Goal: Navigation & Orientation: Find specific page/section

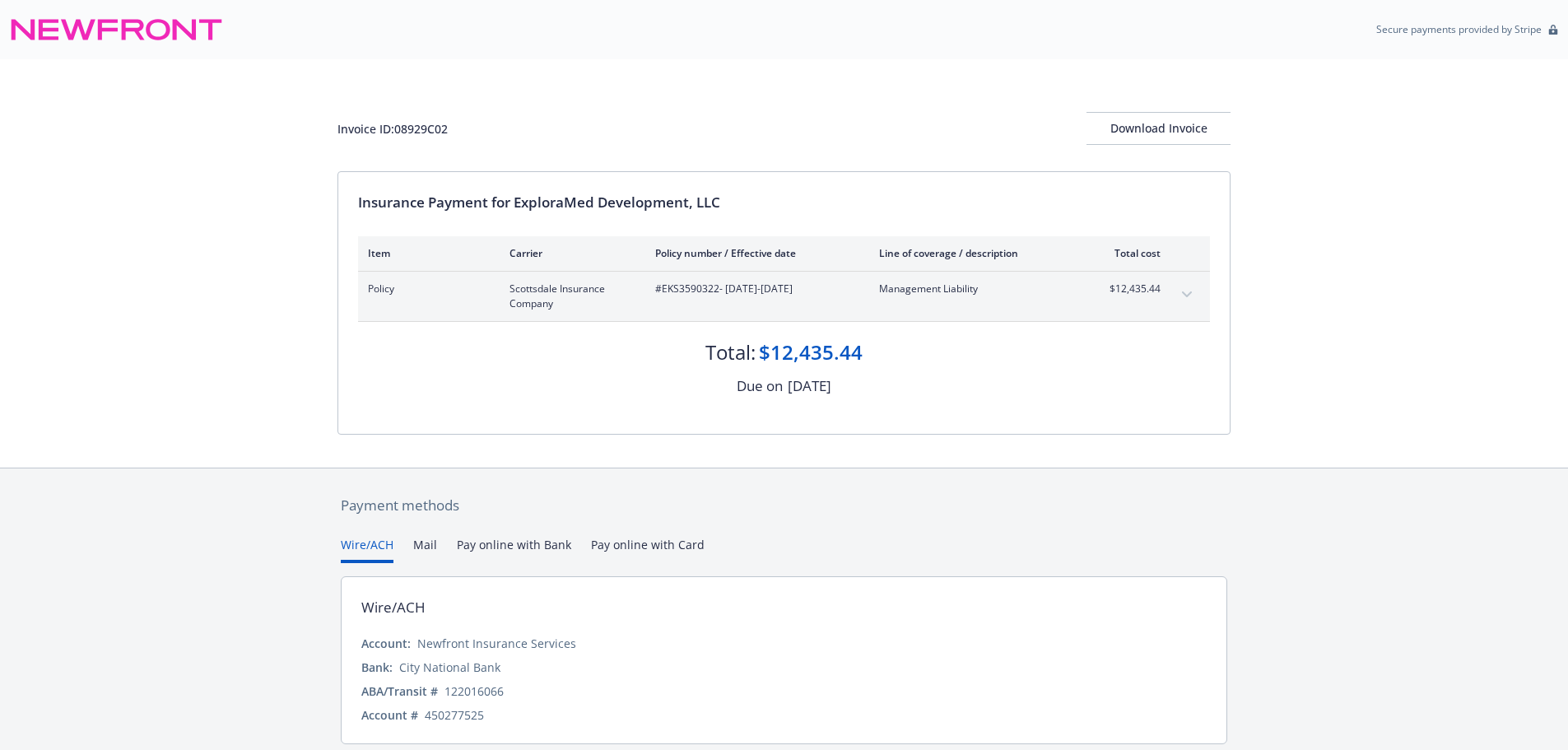
click at [1201, 287] on div "Policy Scottsdale Insurance Company #EKS3590322 - [DATE]-[DATE] Management Liab…" at bounding box center [784, 296] width 852 height 49
click at [1192, 288] on button "expand content" at bounding box center [1187, 294] width 27 height 27
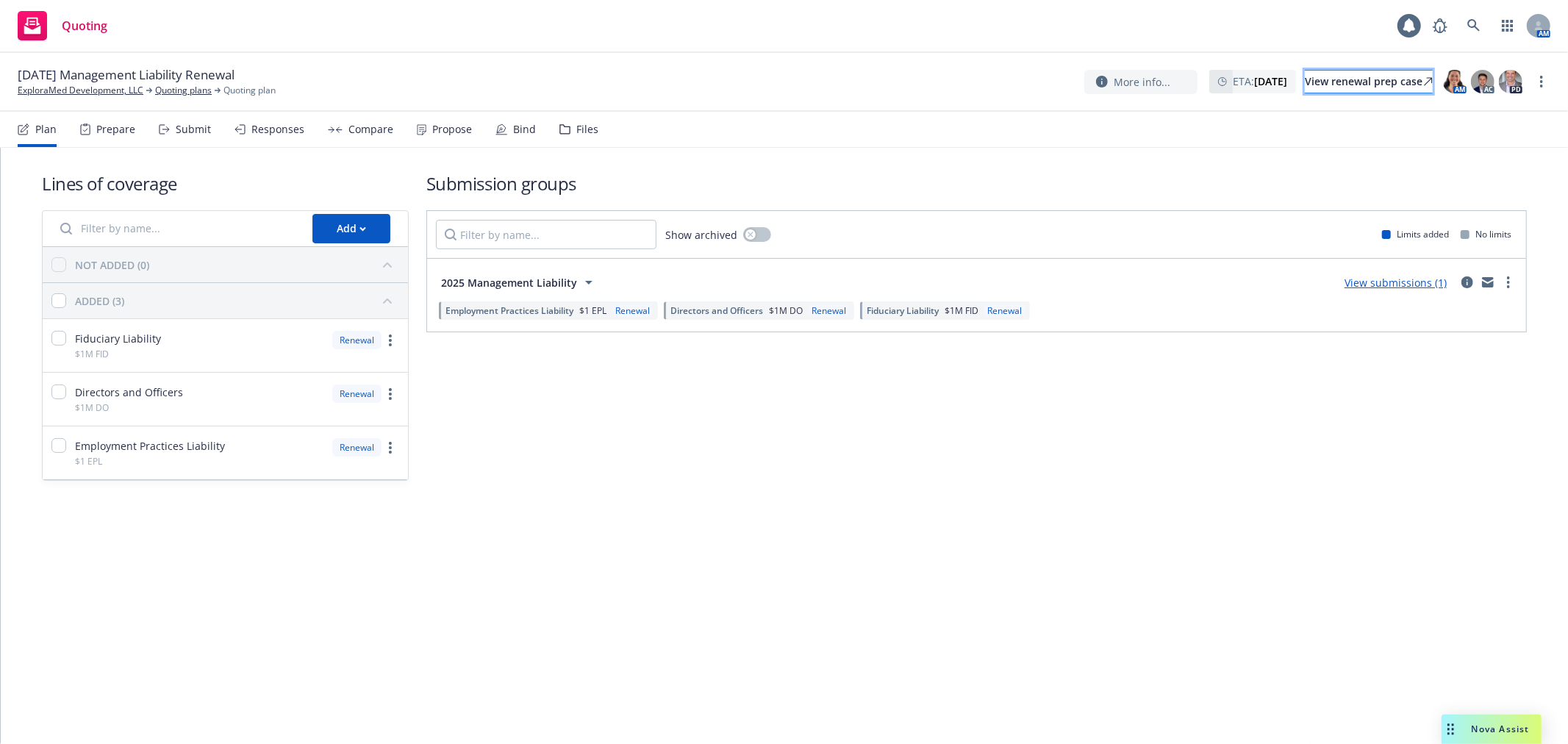
click at [1350, 79] on div "View renewal prep case" at bounding box center [1369, 82] width 128 height 22
click at [1478, 25] on icon at bounding box center [1474, 25] width 13 height 13
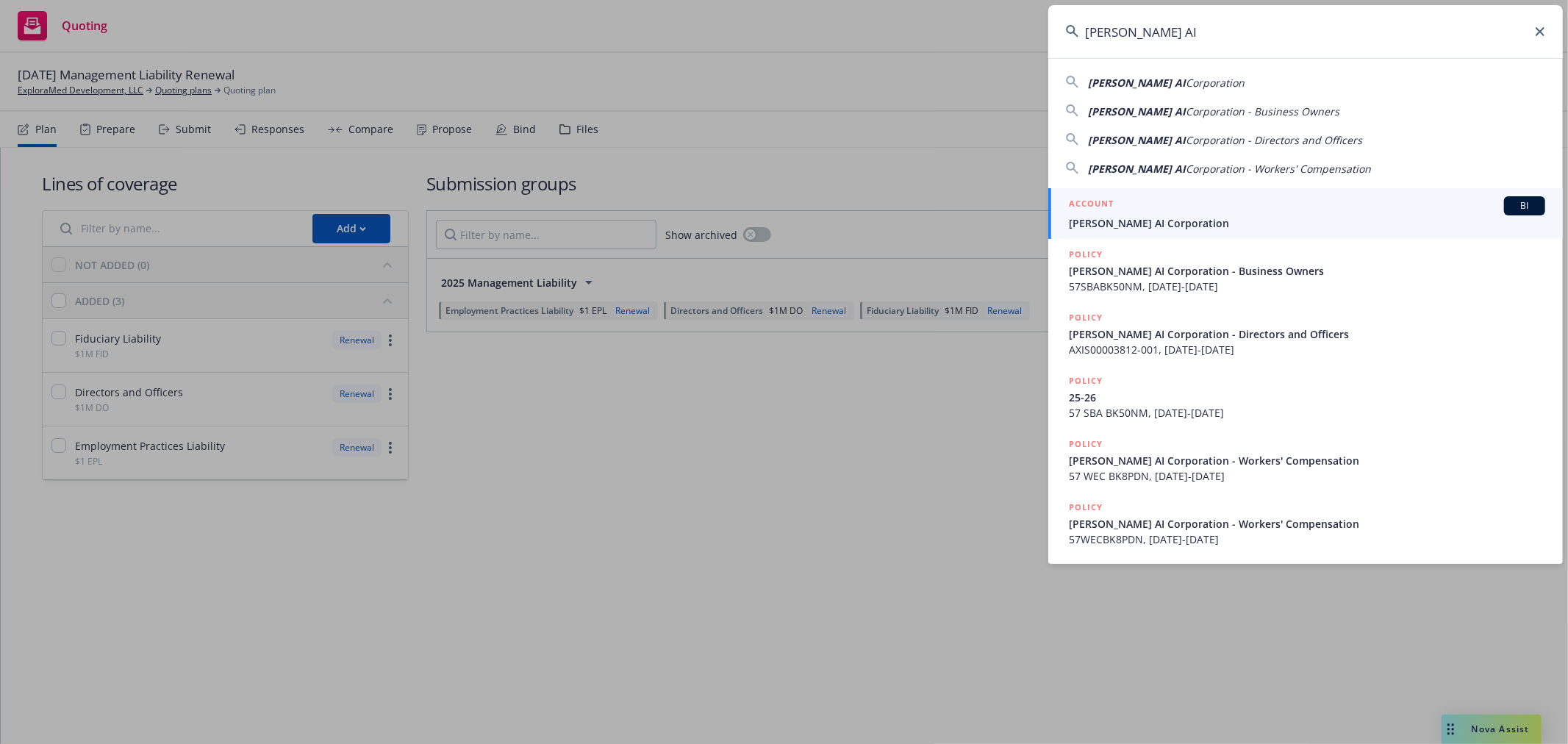
type input "[PERSON_NAME] AI"
click at [1137, 207] on div "ACCOUNT BI" at bounding box center [1307, 206] width 476 height 19
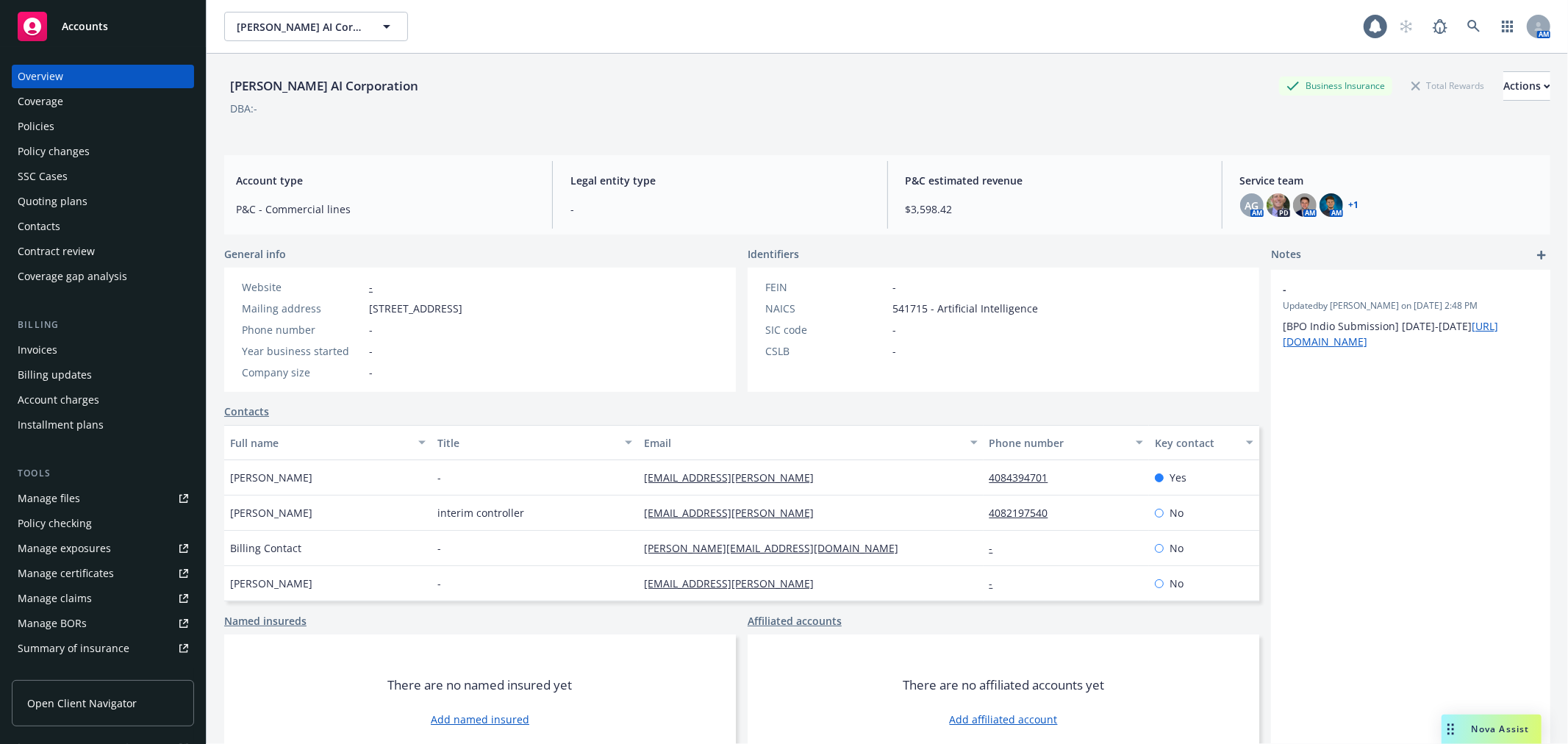
click at [1349, 201] on link "+ 1" at bounding box center [1354, 205] width 10 height 8
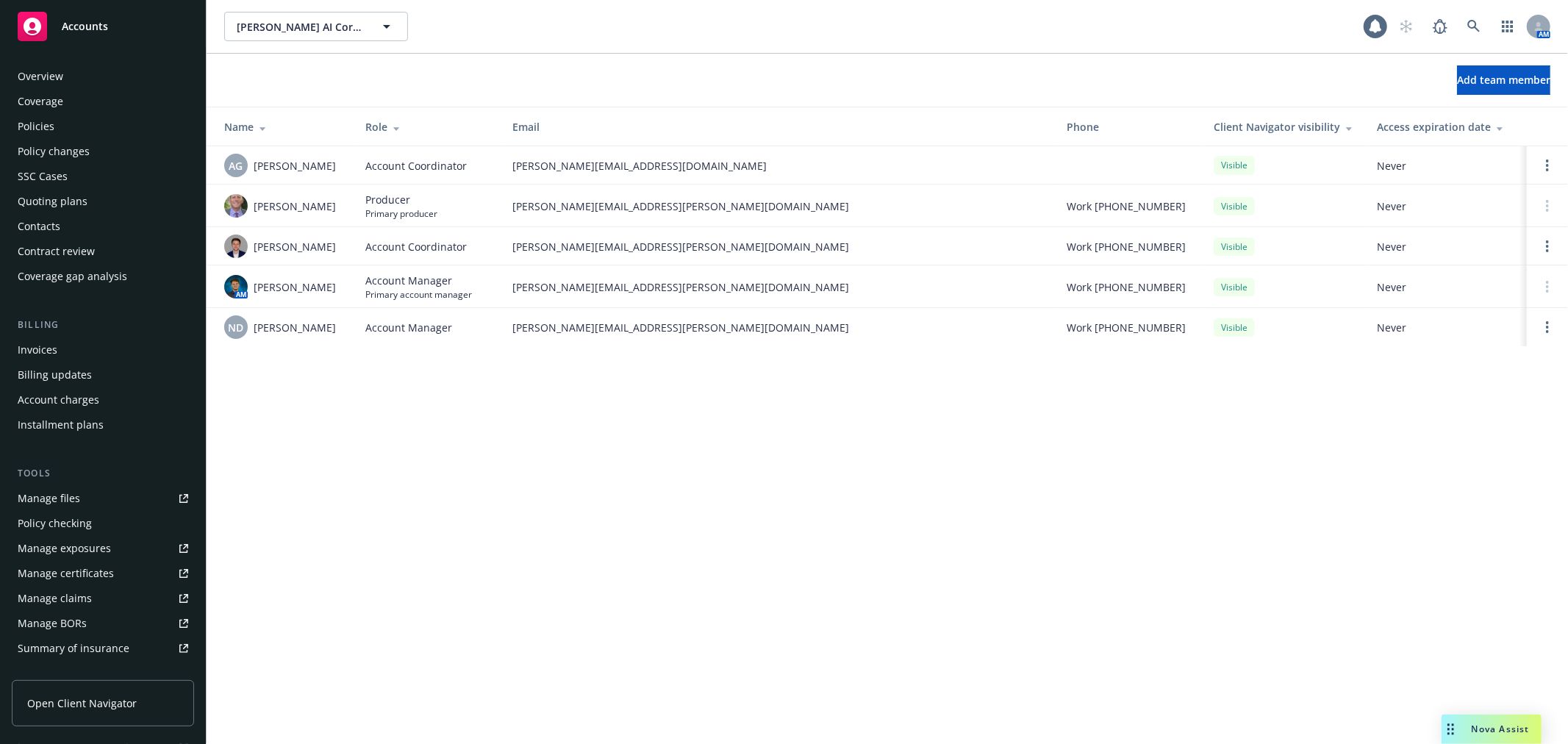
click at [66, 75] on div "Overview" at bounding box center [102, 76] width 170 height 24
